Goal: Share content

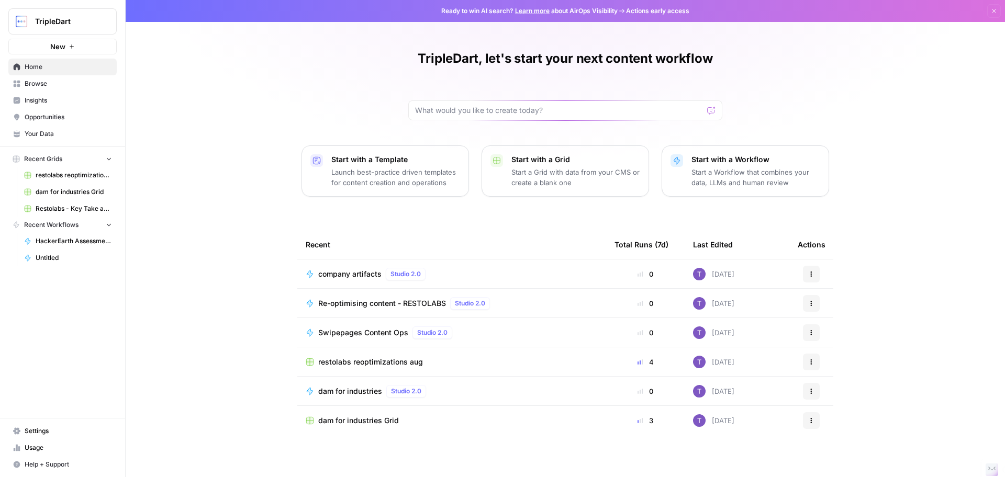
click at [54, 88] on span "Browse" at bounding box center [68, 83] width 87 height 9
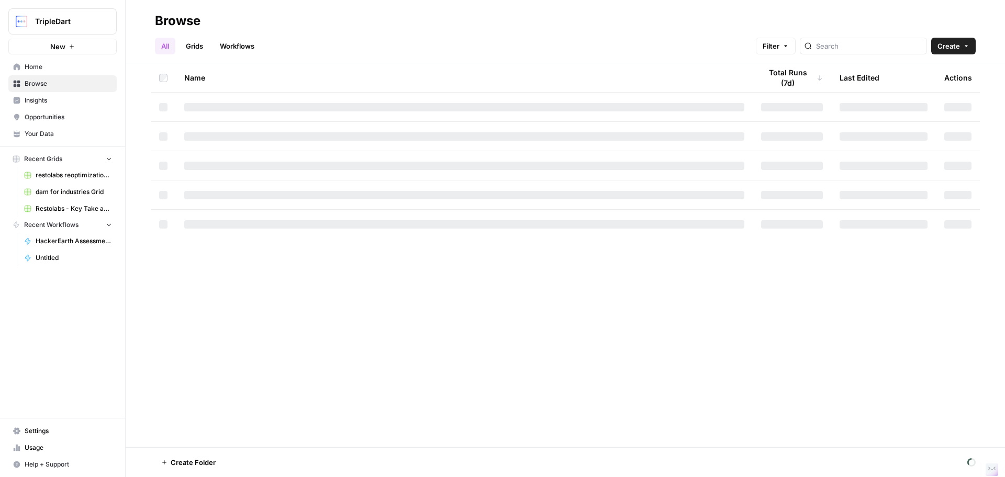
click at [89, 242] on span "HackerEarth Assessment Test | Final" at bounding box center [74, 241] width 76 height 9
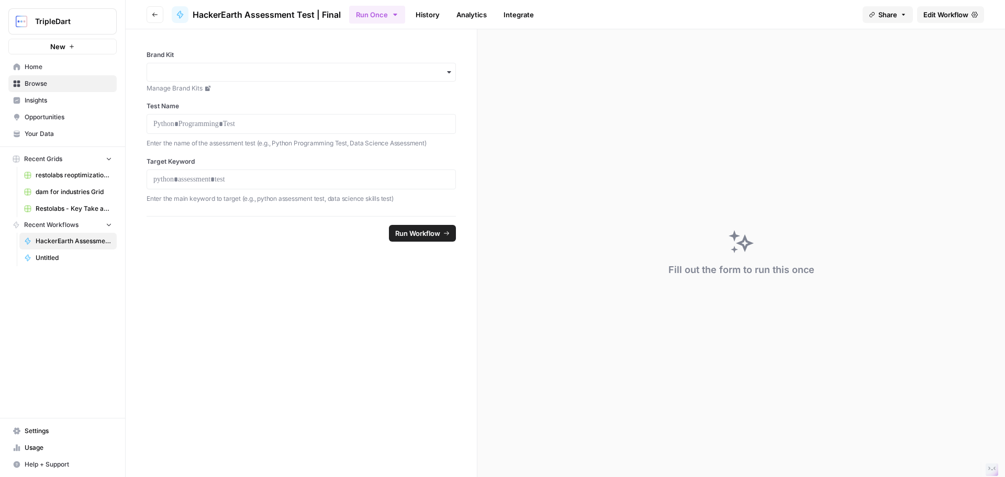
click at [898, 9] on button "Share" at bounding box center [887, 14] width 50 height 17
click at [896, 46] on div at bounding box center [901, 42] width 10 height 10
click at [898, 65] on icon at bounding box center [902, 65] width 8 height 8
click at [898, 64] on icon at bounding box center [902, 65] width 8 height 8
